Goal: Information Seeking & Learning: Compare options

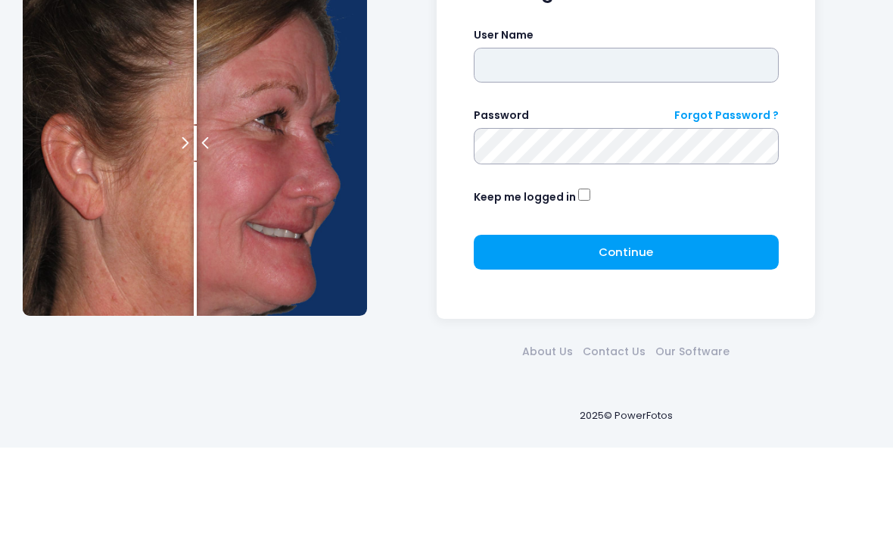
type input "**********"
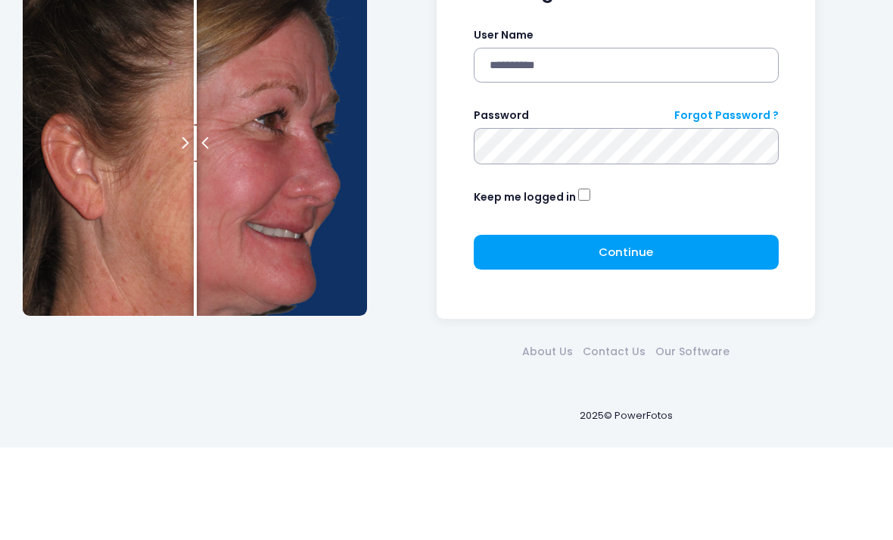
click button "submit" at bounding box center [0, 0] width 0 height 0
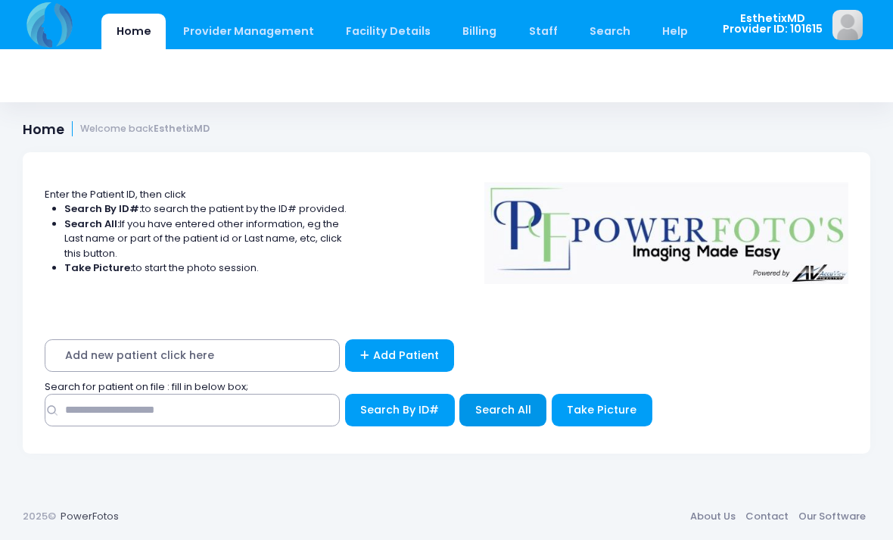
click at [499, 406] on span "Search All" at bounding box center [503, 409] width 56 height 15
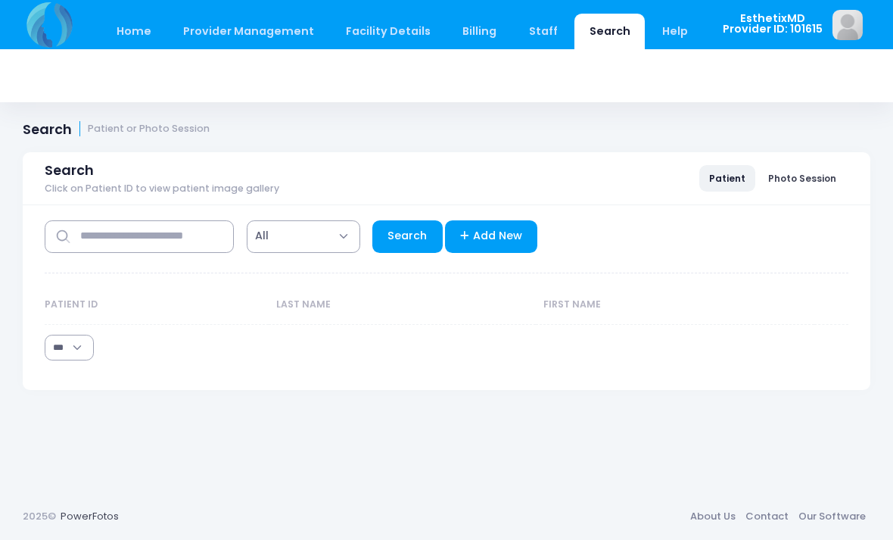
select select "***"
click at [126, 232] on input "text" at bounding box center [139, 236] width 189 height 33
type input "****"
click at [412, 223] on link "Search" at bounding box center [407, 236] width 70 height 33
select select "***"
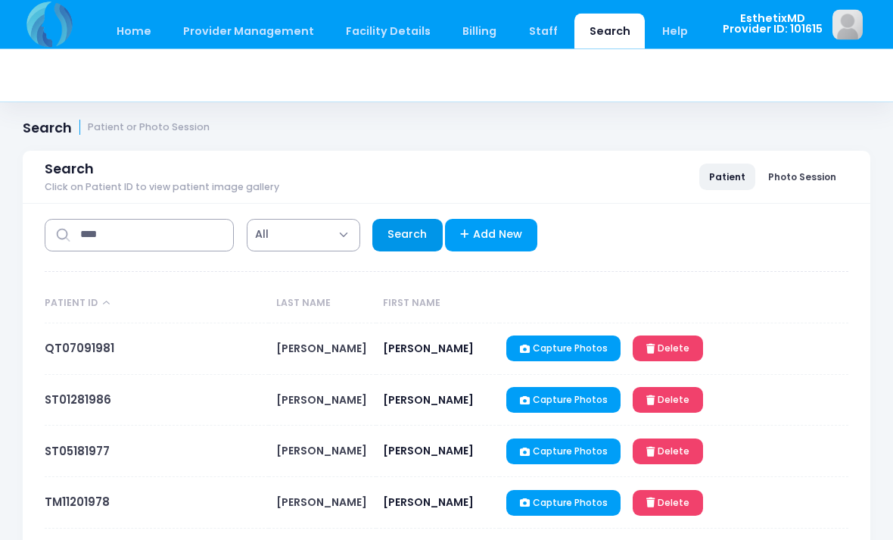
scroll to position [5, 0]
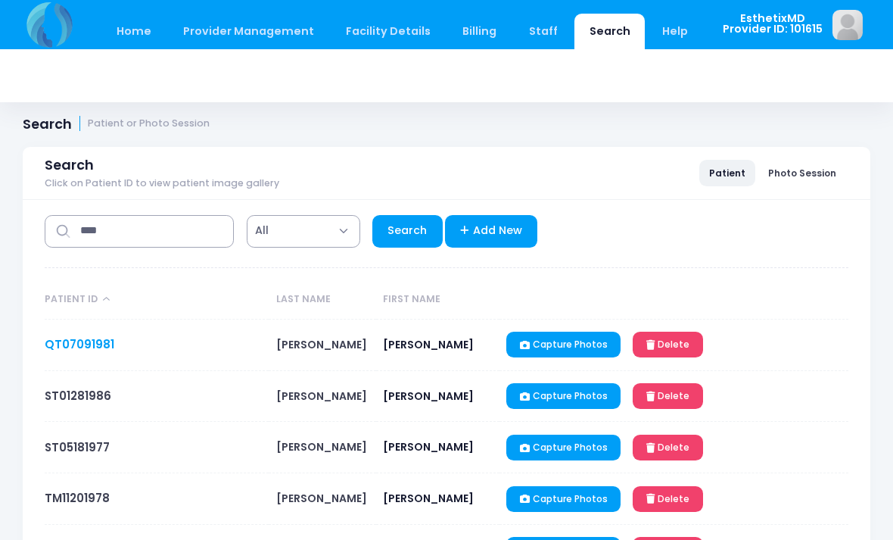
click at [91, 350] on link "QT07091981" at bounding box center [80, 344] width 70 height 16
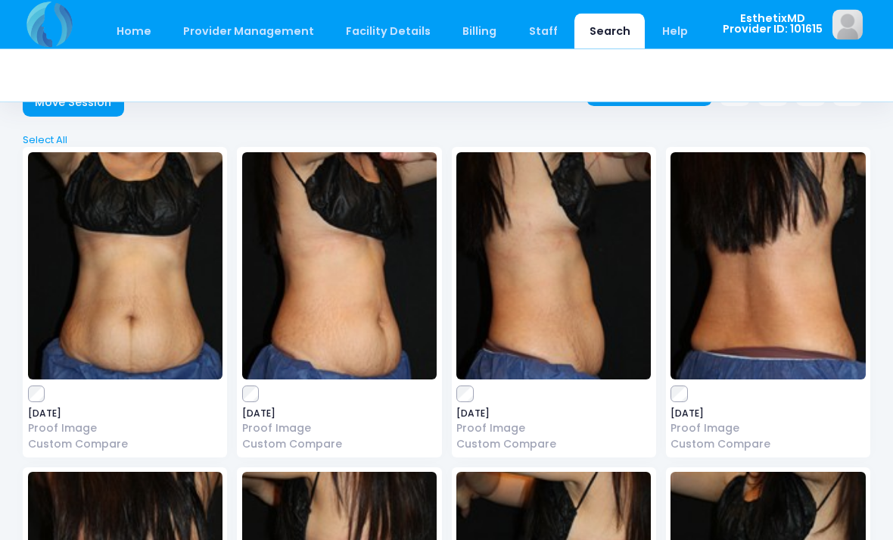
scroll to position [55, 0]
click at [129, 284] on img at bounding box center [125, 265] width 195 height 227
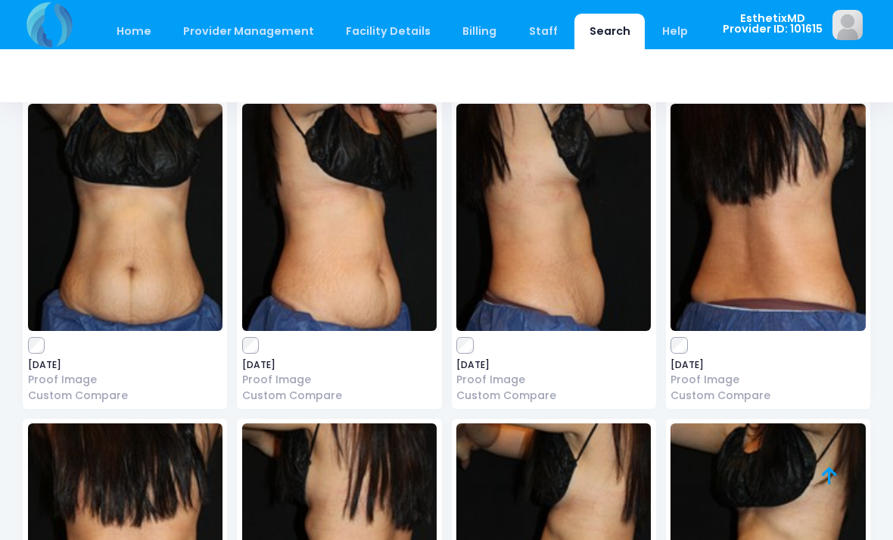
click at [338, 213] on img at bounding box center [339, 217] width 195 height 227
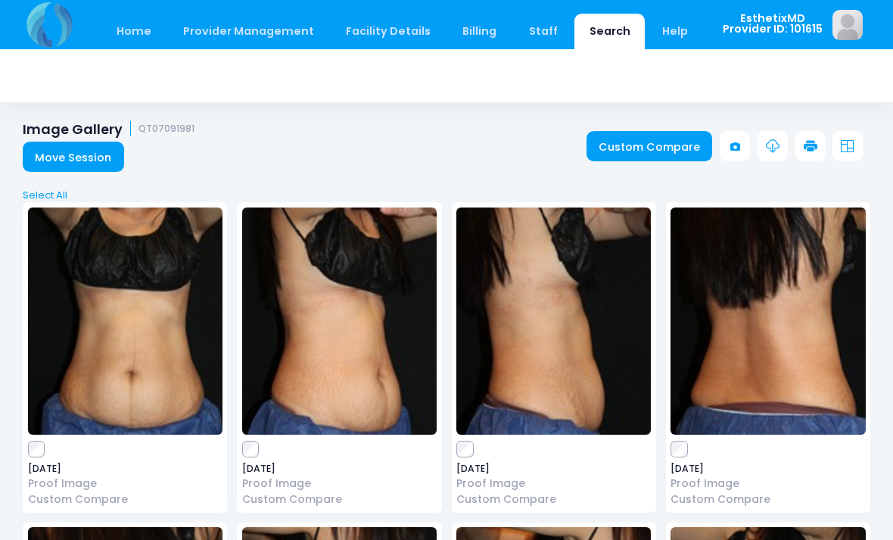
click at [129, 306] on img at bounding box center [125, 320] width 195 height 227
click at [610, 367] on img at bounding box center [554, 320] width 195 height 227
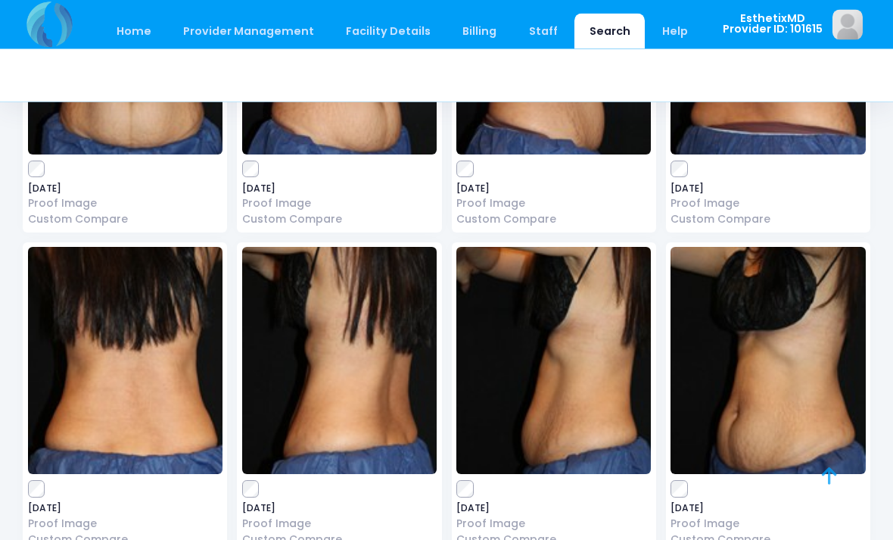
scroll to position [280, 0]
click at [98, 349] on img at bounding box center [125, 360] width 195 height 227
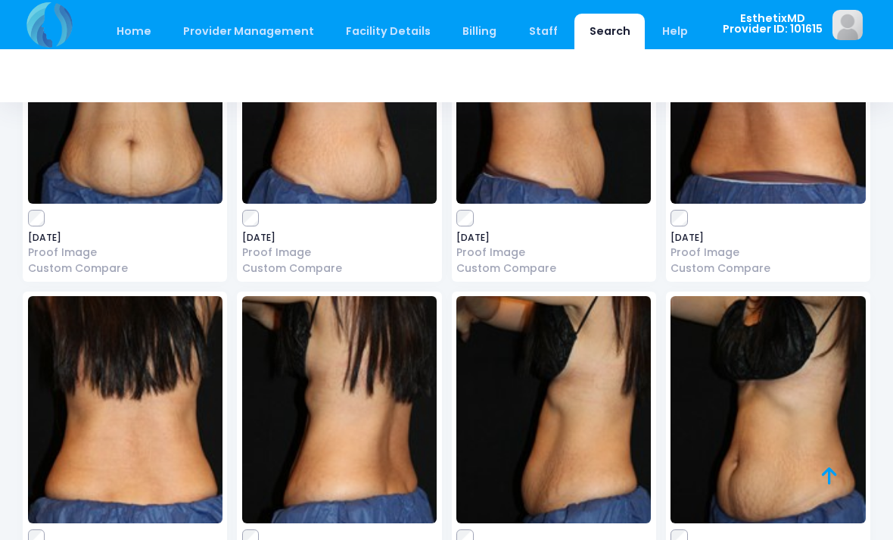
scroll to position [230, 0]
click at [577, 397] on img at bounding box center [554, 410] width 195 height 227
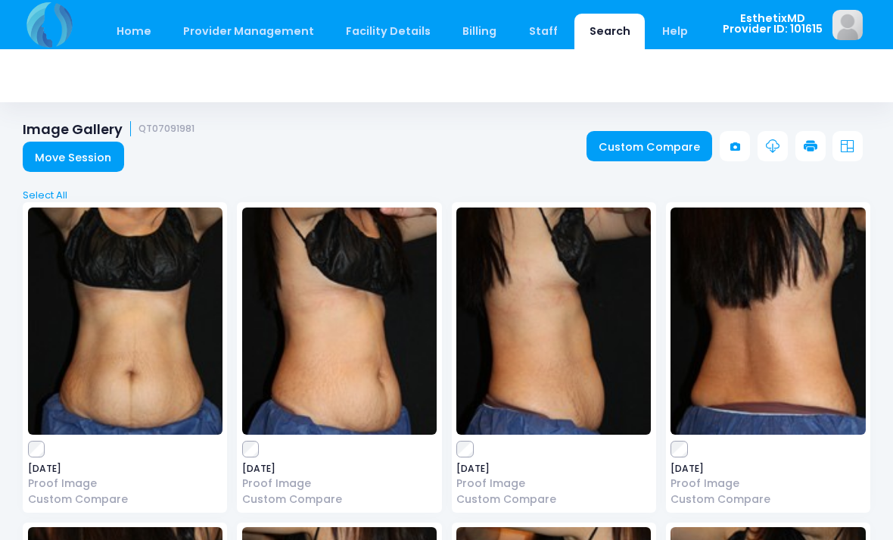
click at [351, 359] on img at bounding box center [339, 320] width 195 height 227
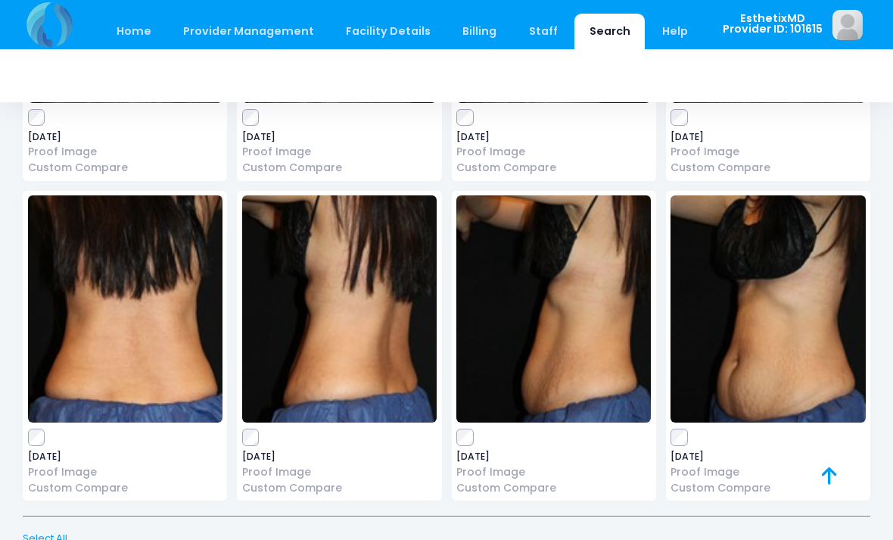
scroll to position [335, 0]
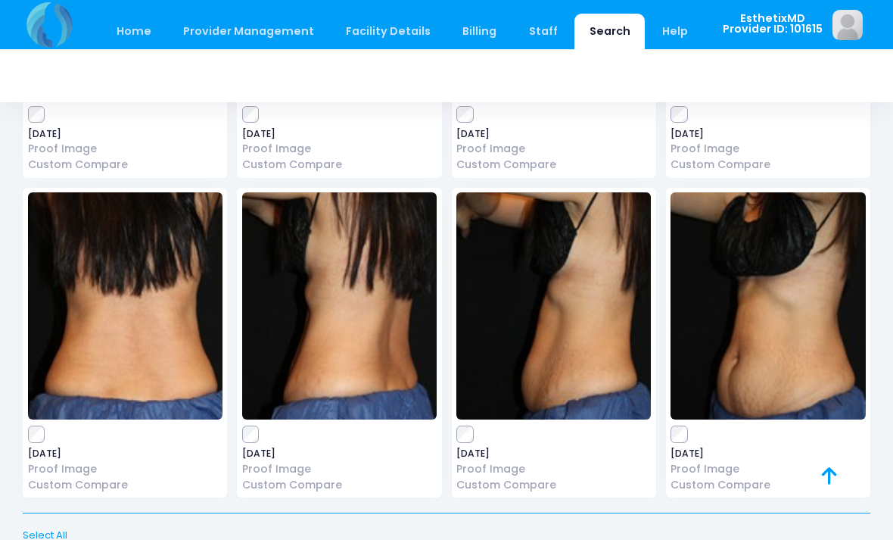
click at [768, 334] on img at bounding box center [768, 305] width 195 height 227
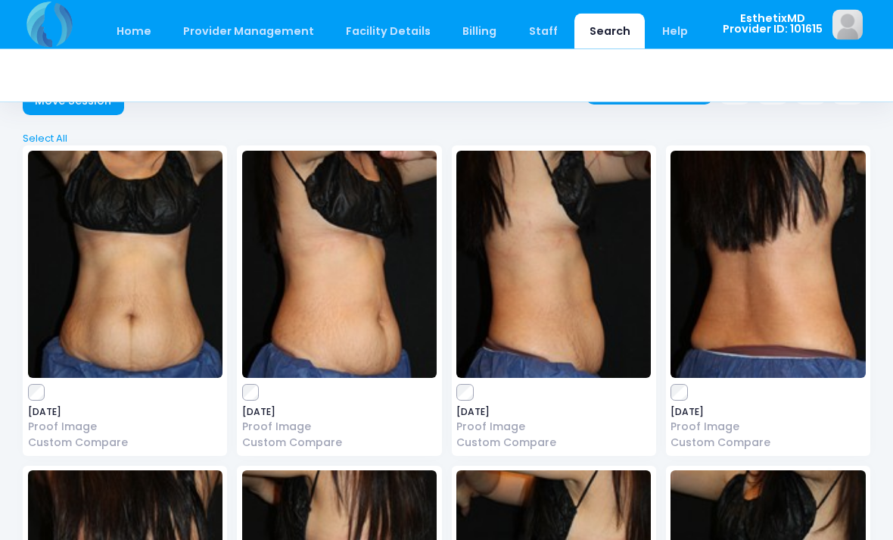
scroll to position [57, 0]
click at [590, 249] on img at bounding box center [554, 264] width 195 height 227
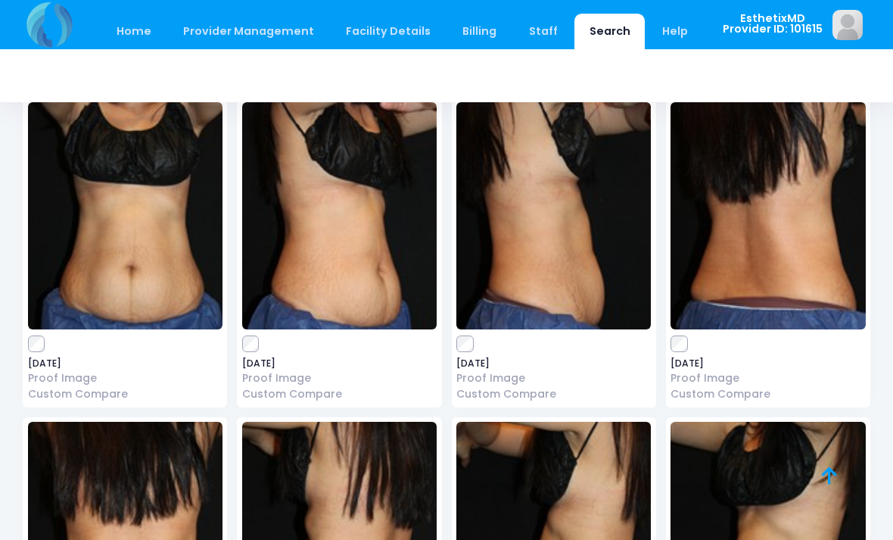
click at [142, 222] on img at bounding box center [125, 215] width 195 height 227
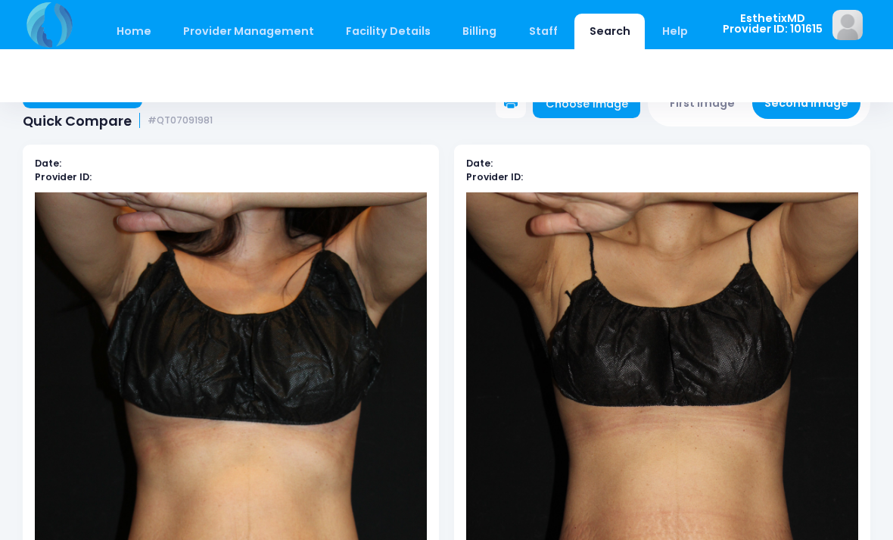
scroll to position [17, 0]
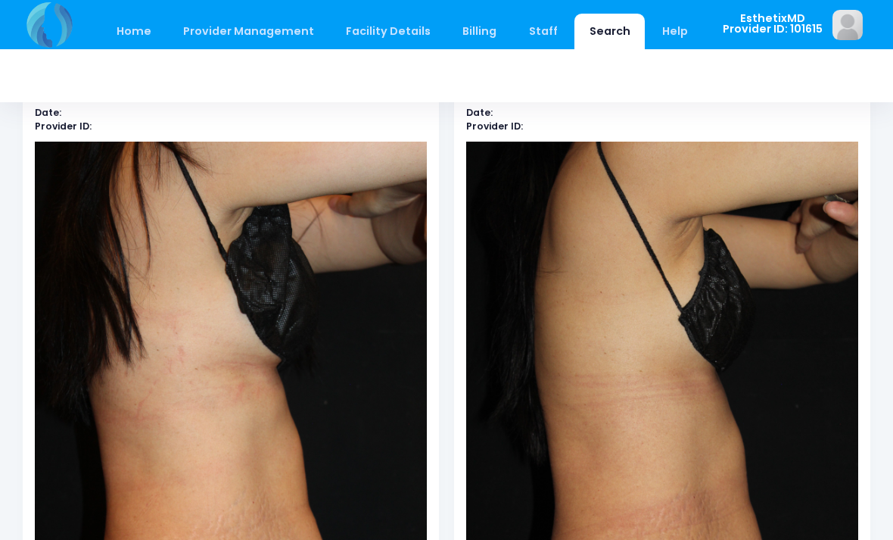
scroll to position [84, 0]
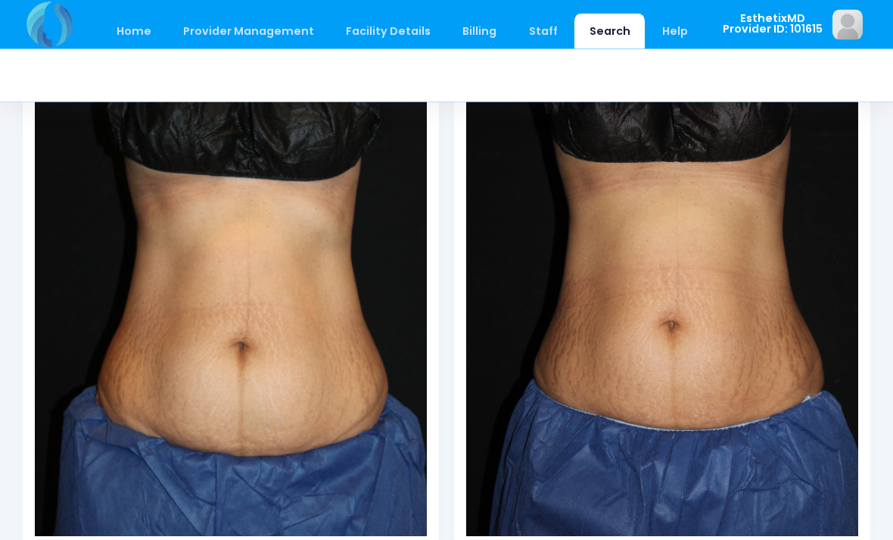
scroll to position [286, 0]
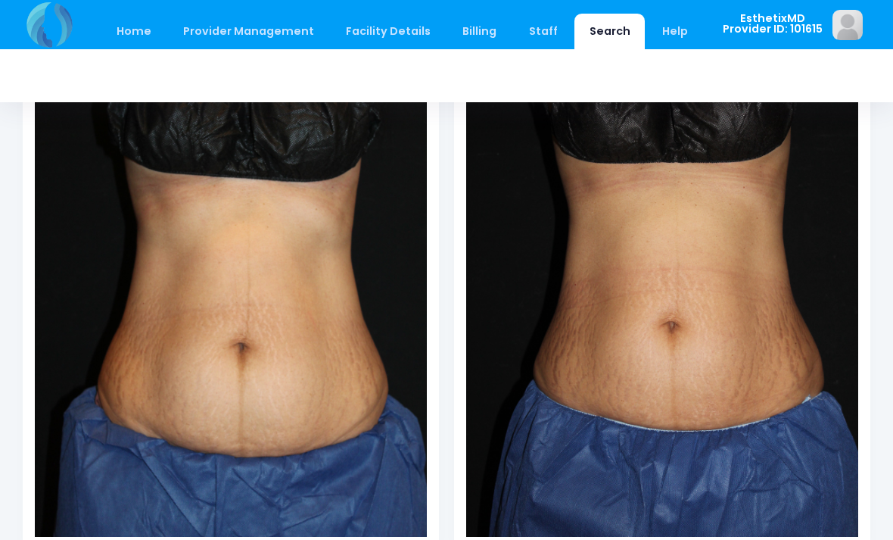
click at [704, 453] on img at bounding box center [662, 243] width 392 height 588
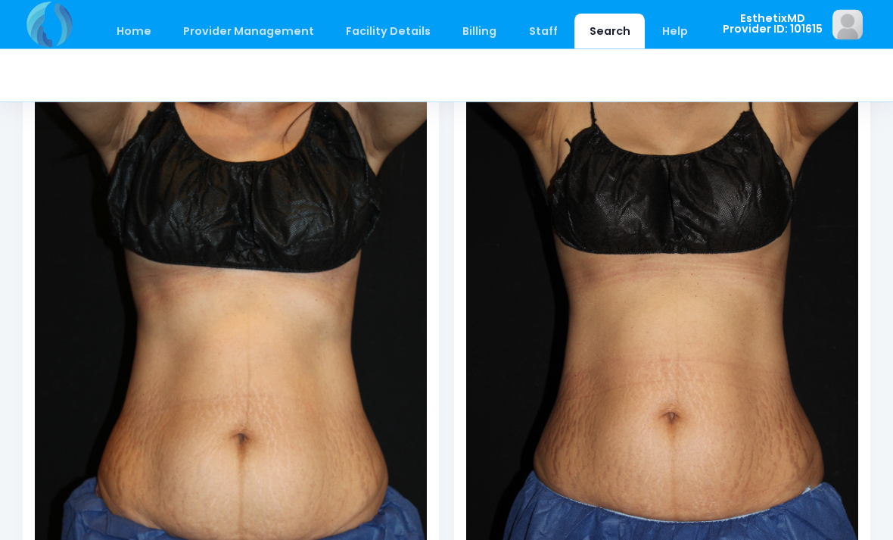
scroll to position [0, 0]
